Goal: Information Seeking & Learning: Learn about a topic

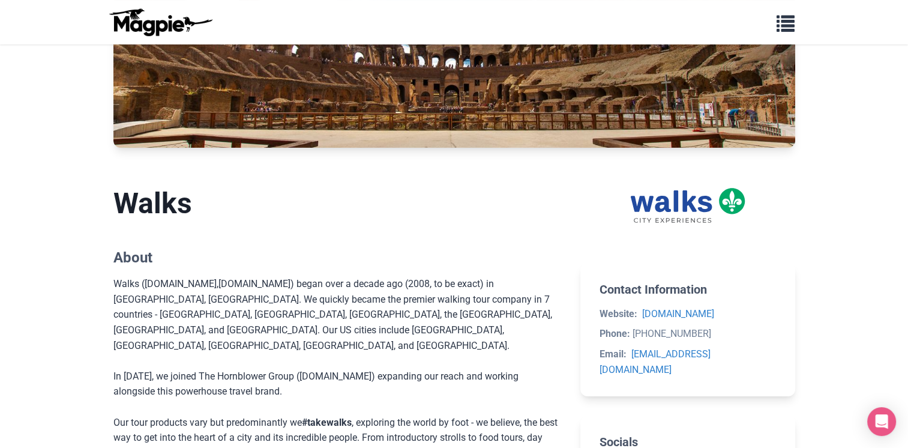
scroll to position [89, 0]
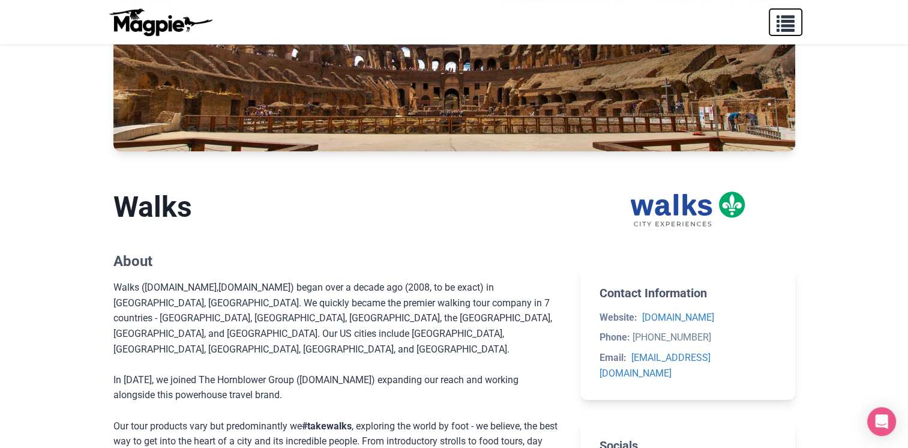
click at [787, 29] on span "button" at bounding box center [786, 21] width 18 height 18
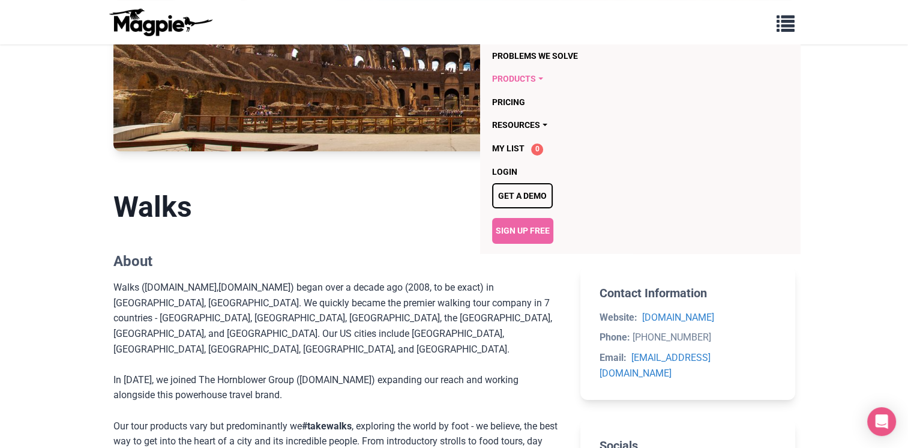
click at [515, 81] on link "Products" at bounding box center [571, 78] width 158 height 23
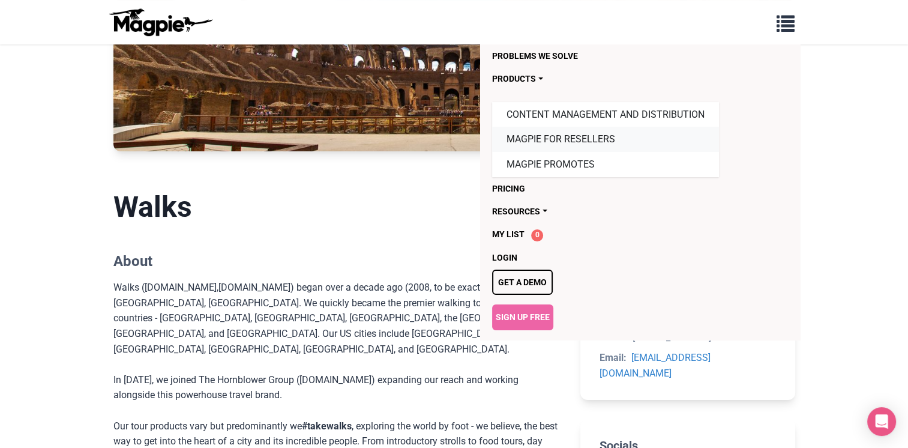
click at [530, 143] on link "Magpie for Resellers" at bounding box center [605, 139] width 227 height 25
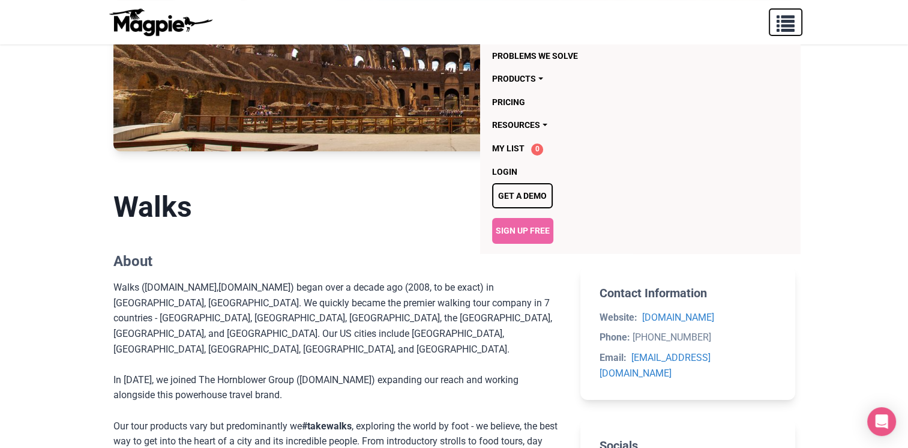
click at [787, 30] on span "button" at bounding box center [786, 21] width 18 height 18
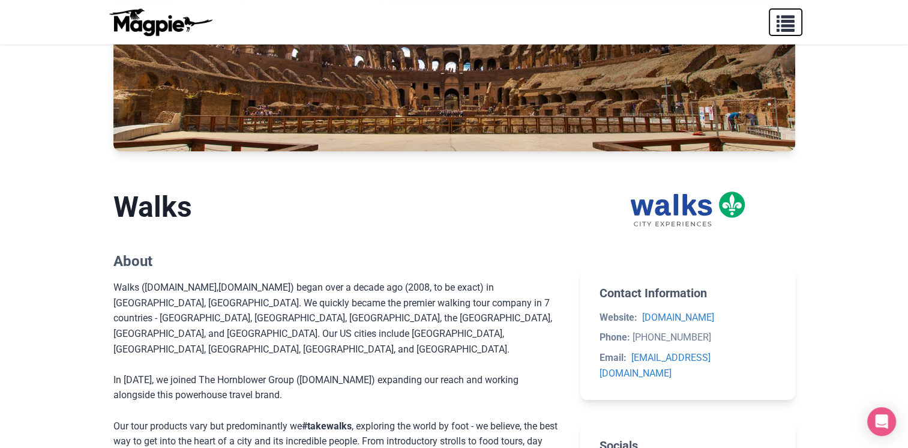
click at [787, 30] on span "button" at bounding box center [786, 21] width 18 height 18
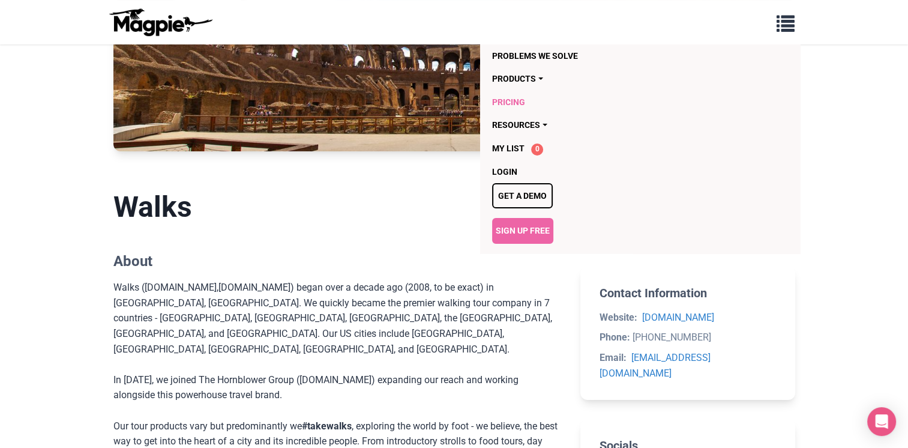
click at [520, 100] on link "Pricing" at bounding box center [571, 102] width 158 height 23
click at [523, 84] on link "Products" at bounding box center [571, 78] width 158 height 23
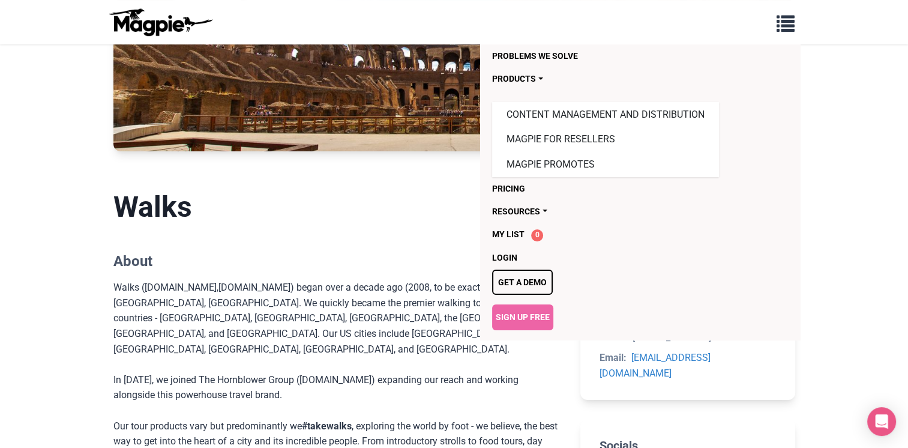
click at [540, 214] on link "Resources" at bounding box center [571, 211] width 158 height 23
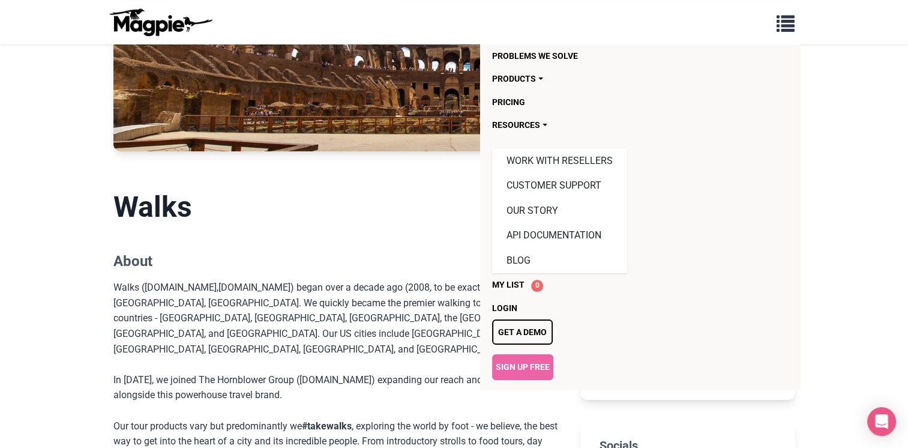
click at [417, 247] on section "Walks About Walks ( [DOMAIN_NAME] , [DOMAIN_NAME] ) began over a decade ago (20…" at bounding box center [337, 365] width 448 height 390
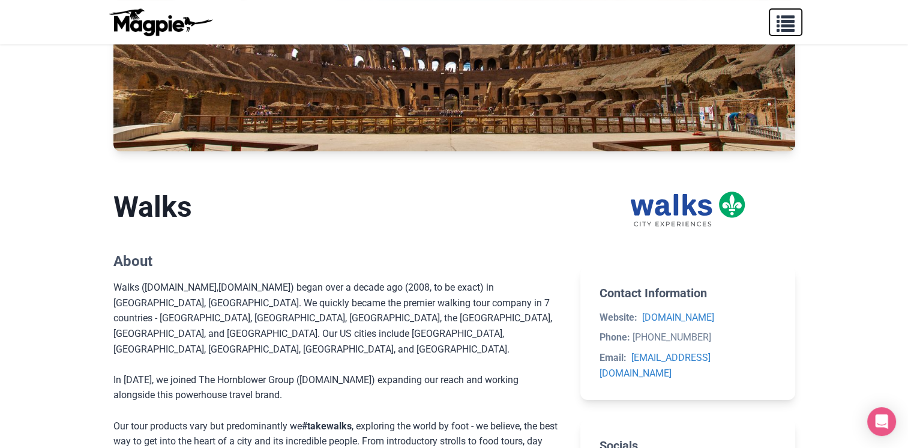
click at [785, 16] on span "button" at bounding box center [786, 21] width 18 height 18
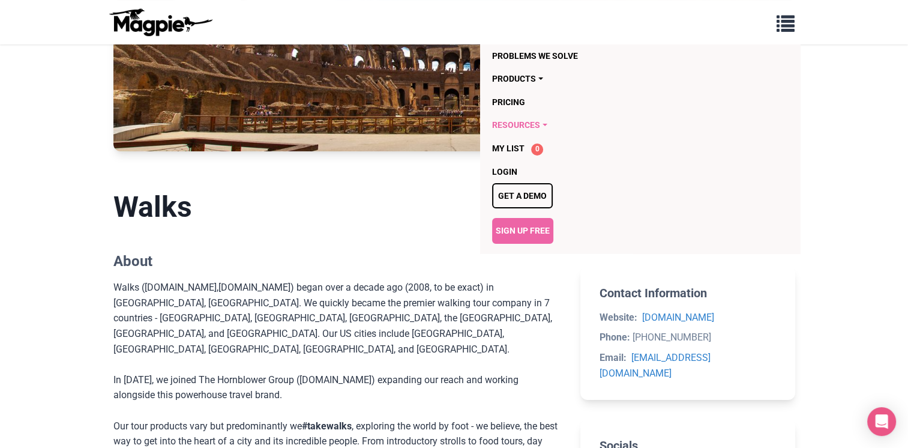
click at [521, 126] on link "Resources" at bounding box center [571, 124] width 158 height 23
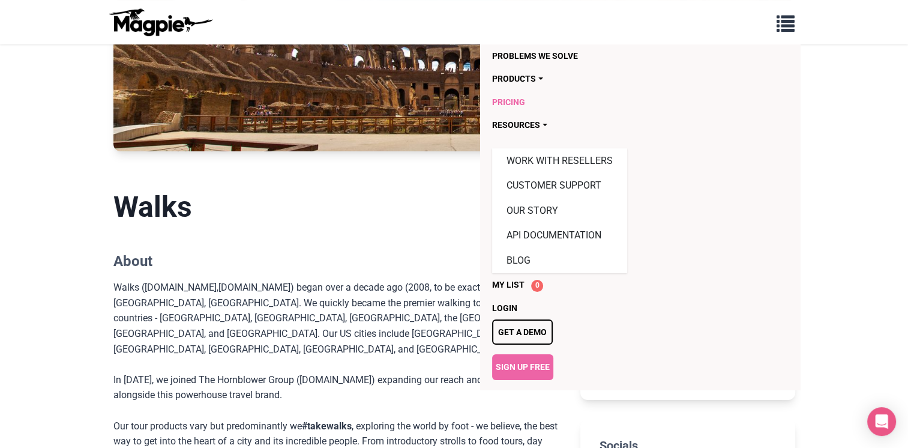
click at [516, 104] on link "Pricing" at bounding box center [571, 102] width 158 height 23
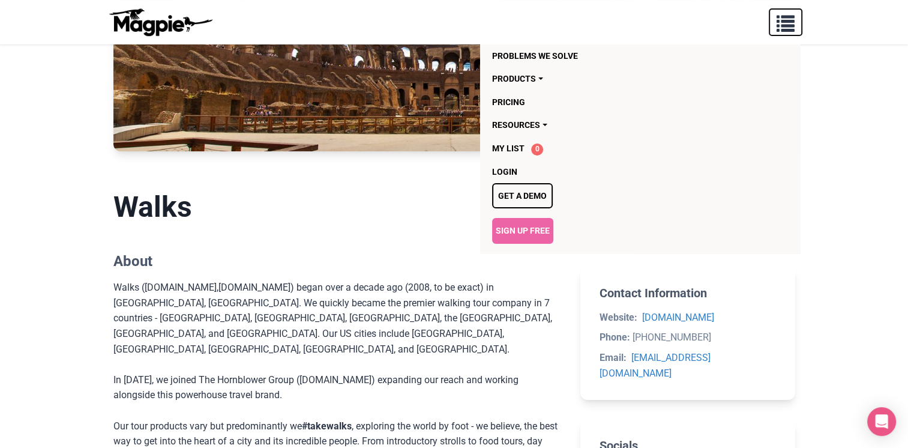
click at [782, 22] on span "button" at bounding box center [786, 21] width 18 height 18
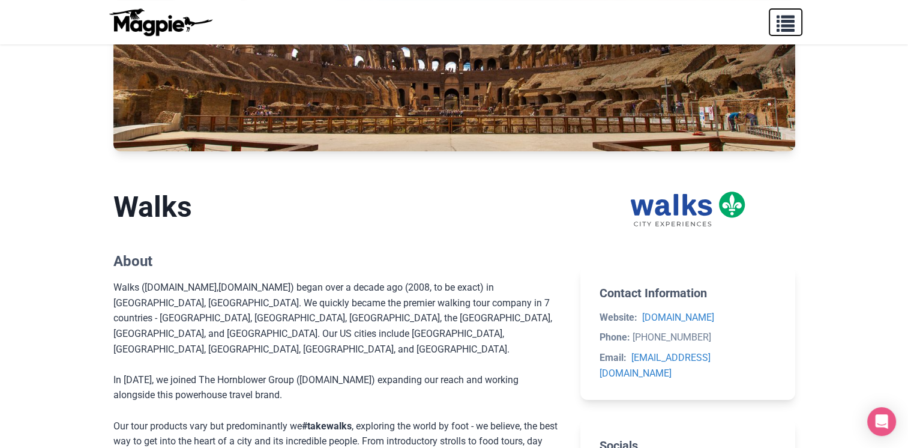
click at [782, 22] on span "button" at bounding box center [786, 21] width 18 height 18
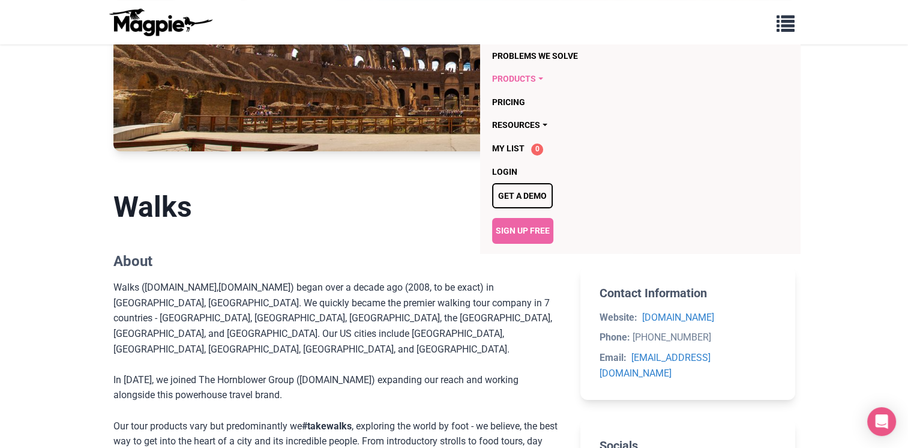
click at [535, 80] on link "Products" at bounding box center [571, 78] width 158 height 23
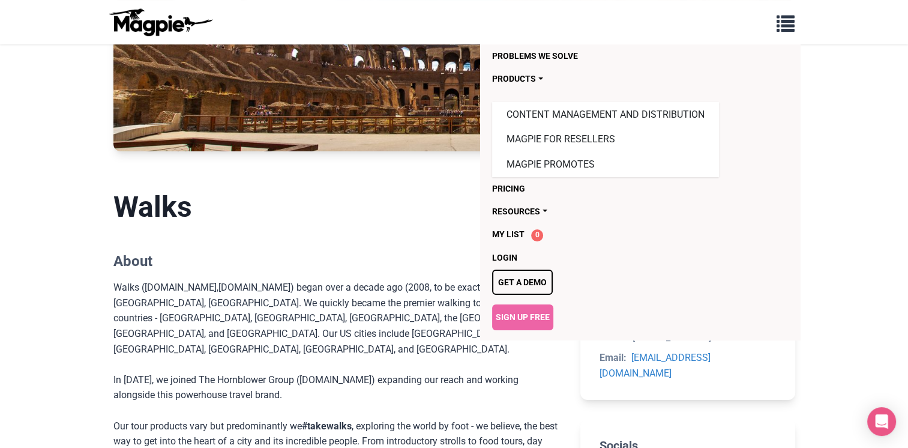
click at [367, 240] on section "Walks About Walks ( [DOMAIN_NAME] , [DOMAIN_NAME] ) began over a decade ago (20…" at bounding box center [337, 365] width 448 height 390
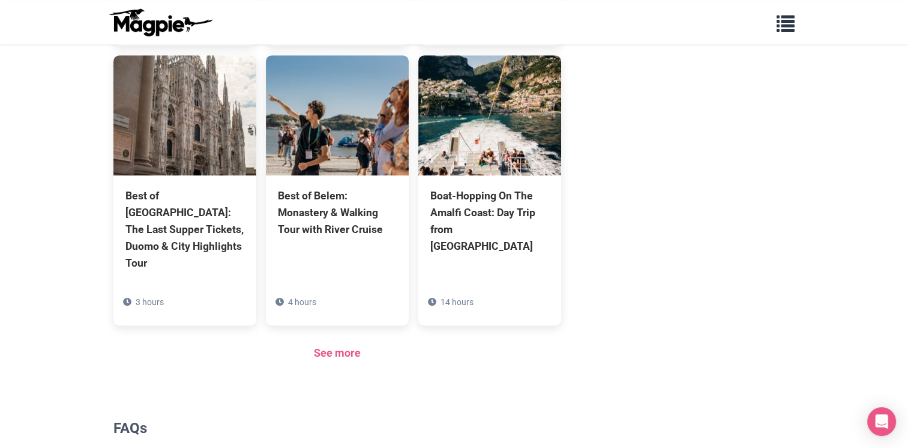
scroll to position [960, 0]
